Goal: Task Accomplishment & Management: Manage account settings

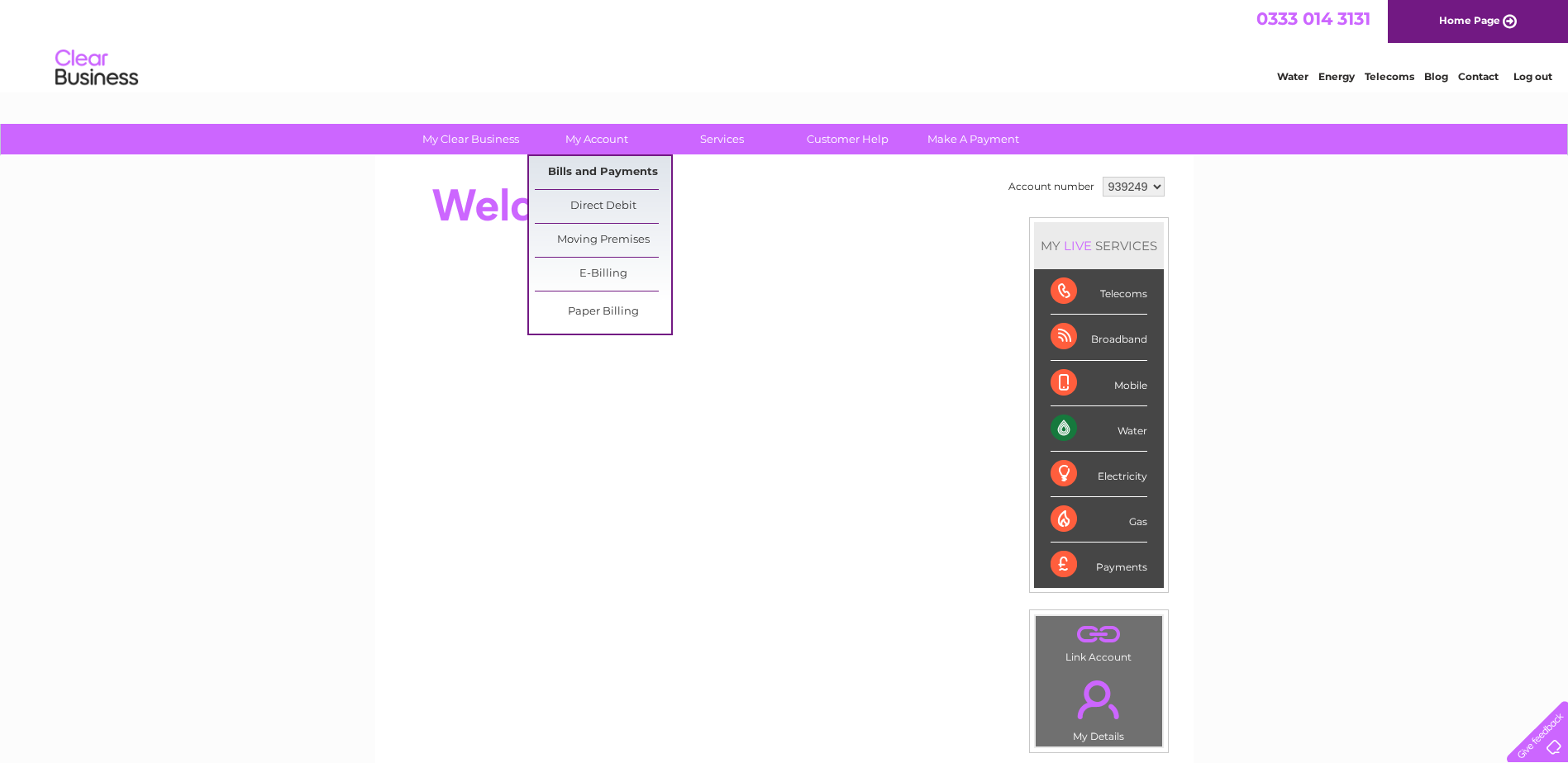
click at [628, 174] on link "Bills and Payments" at bounding box center [602, 173] width 137 height 33
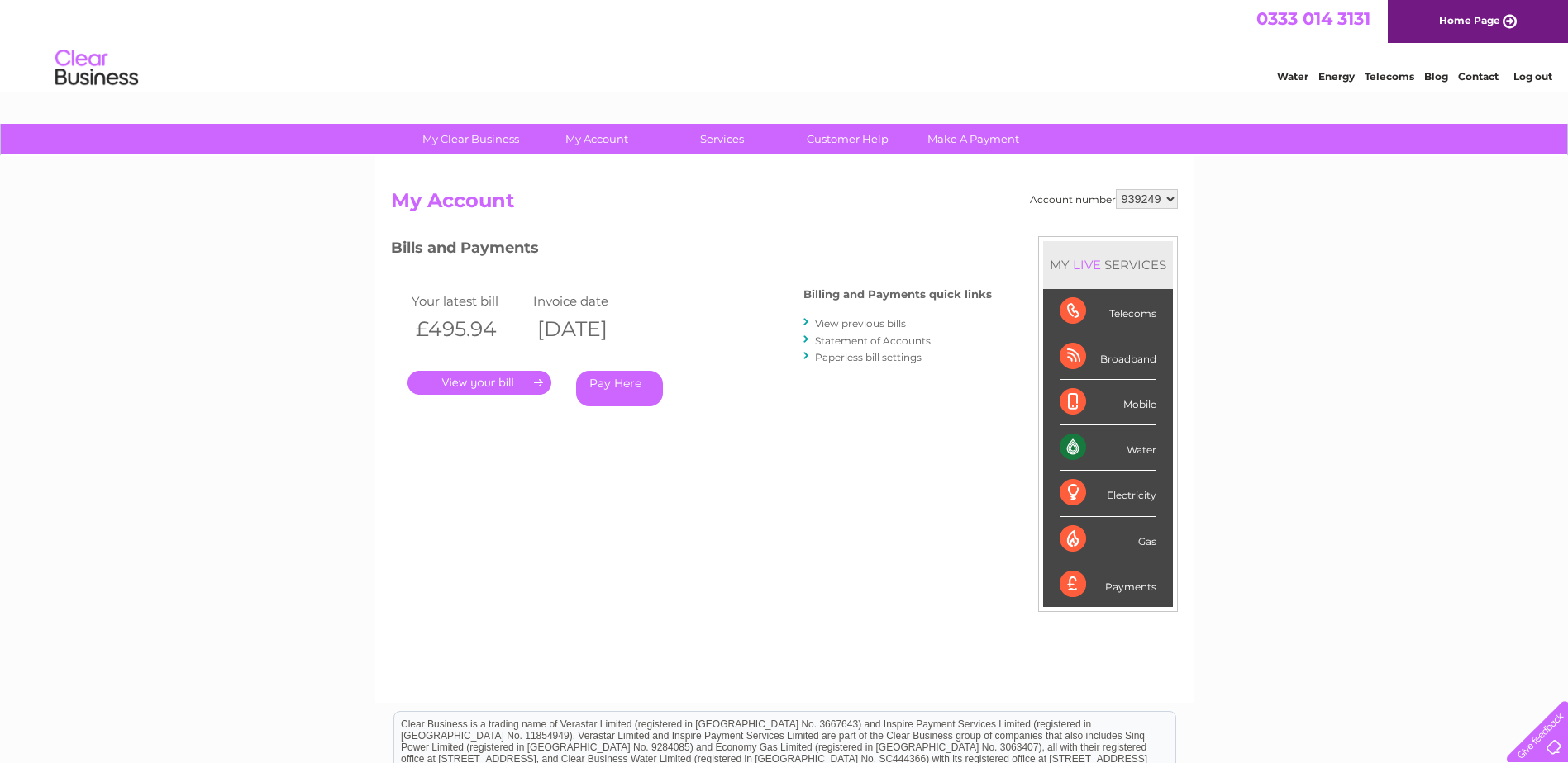
drag, startPoint x: 450, startPoint y: 386, endPoint x: 468, endPoint y: 389, distance: 18.2
click at [452, 386] on link "." at bounding box center [479, 382] width 144 height 24
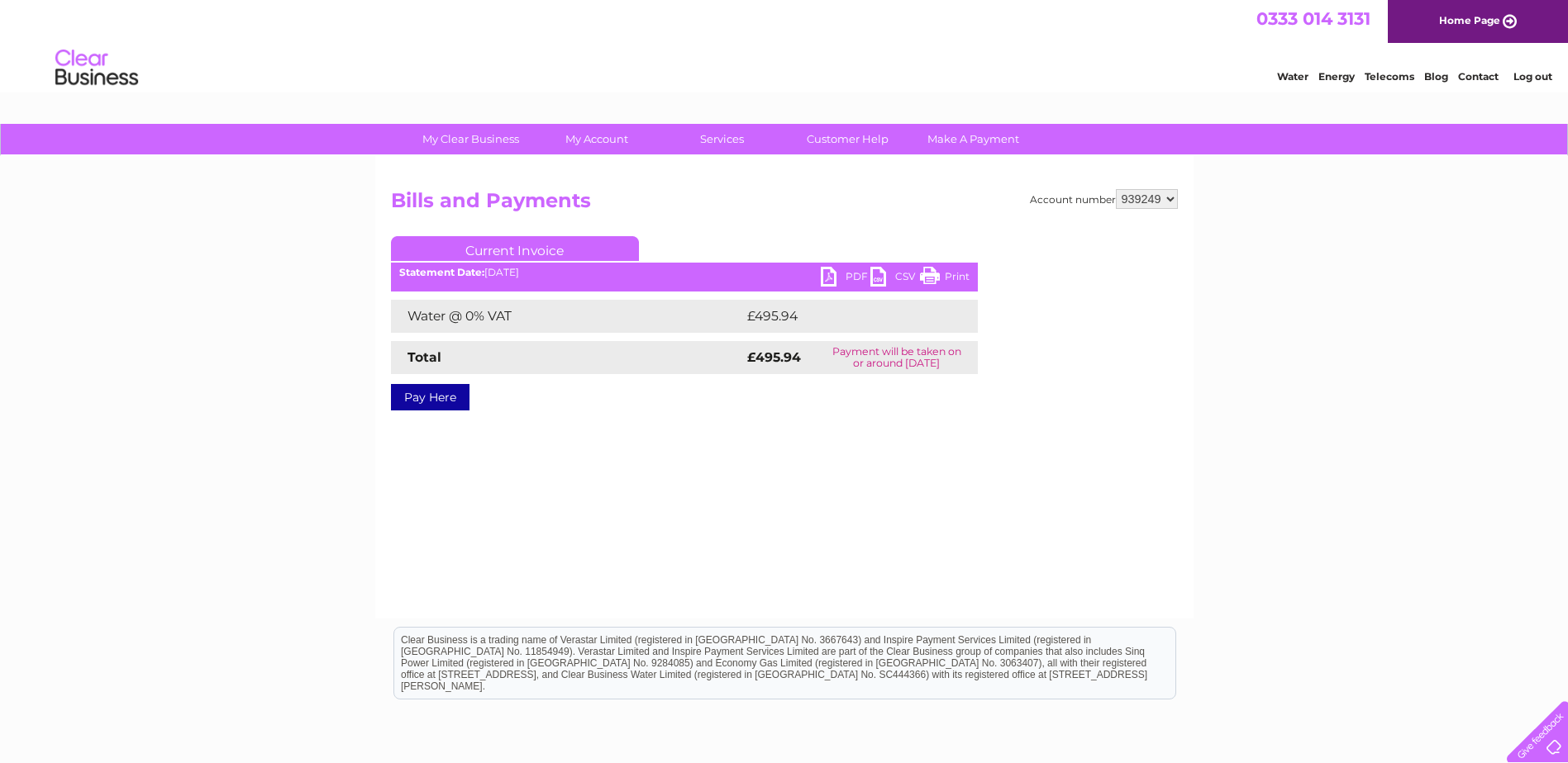
click at [854, 273] on link "PDF" at bounding box center [845, 278] width 50 height 24
